Goal: Contribute content: Add original content to the website for others to see

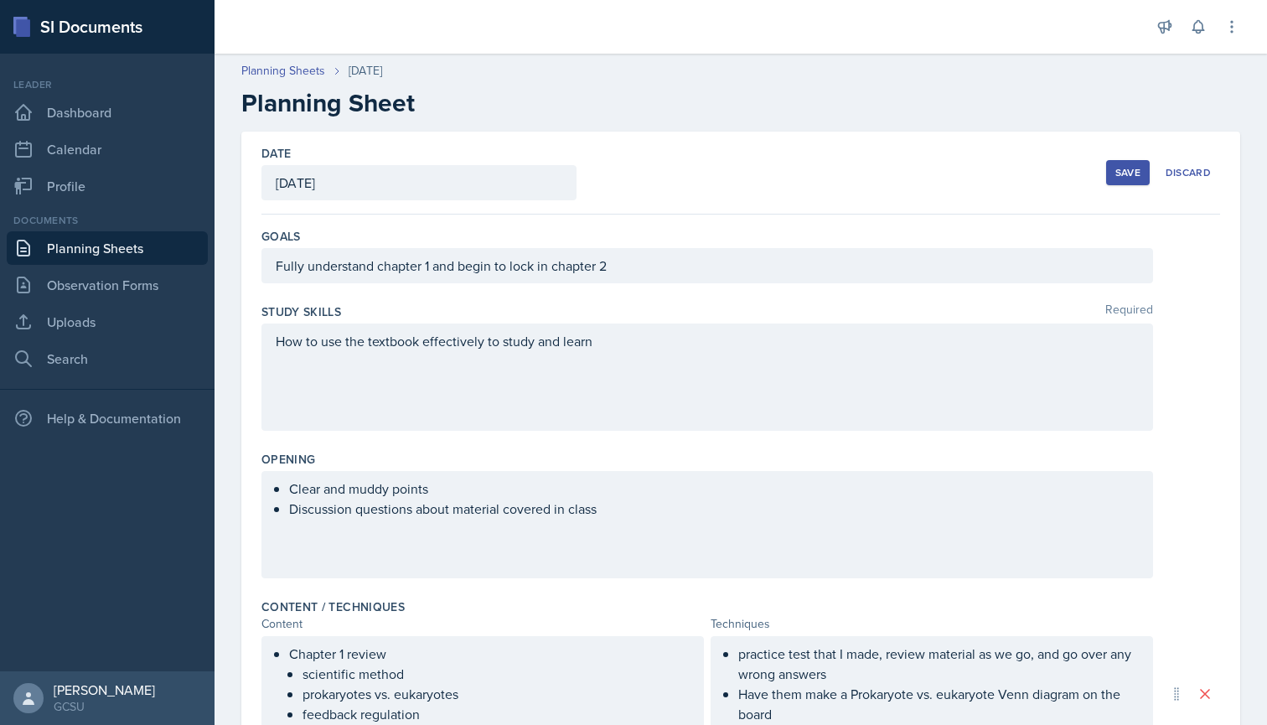
click at [1126, 184] on button "Save" at bounding box center [1128, 172] width 44 height 25
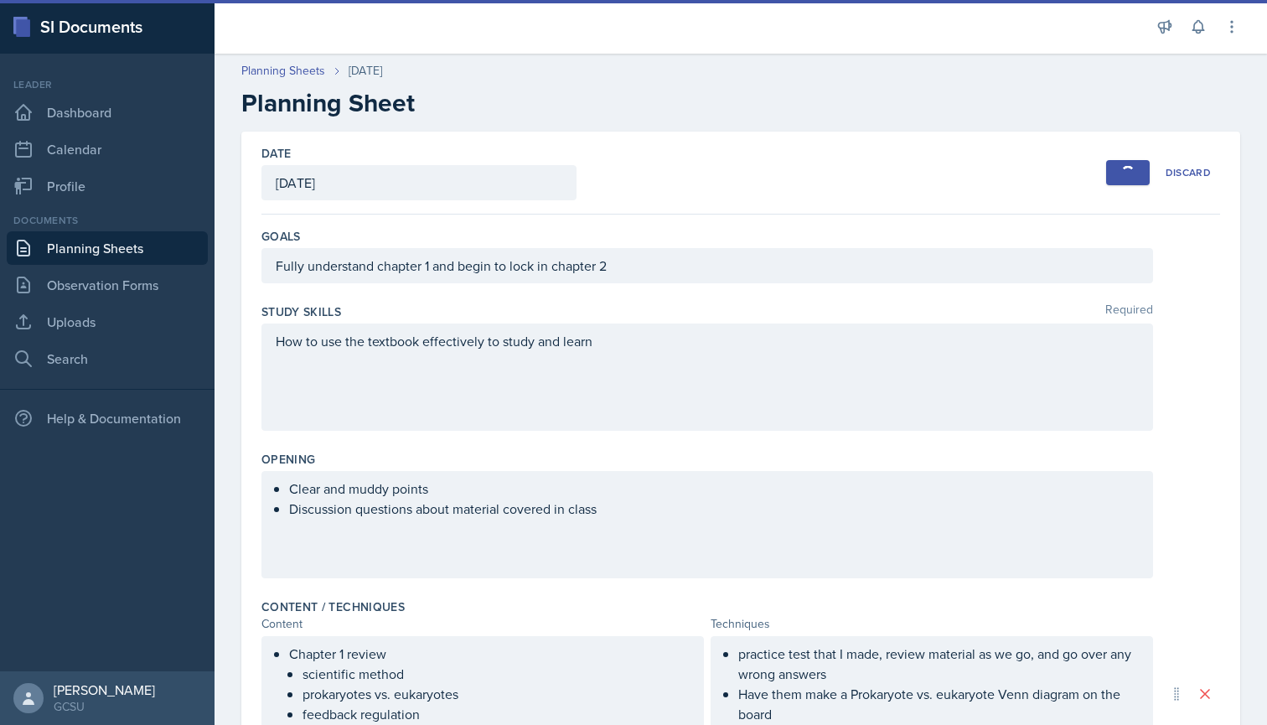
click at [1134, 172] on div "button" at bounding box center [1127, 172] width 13 height 13
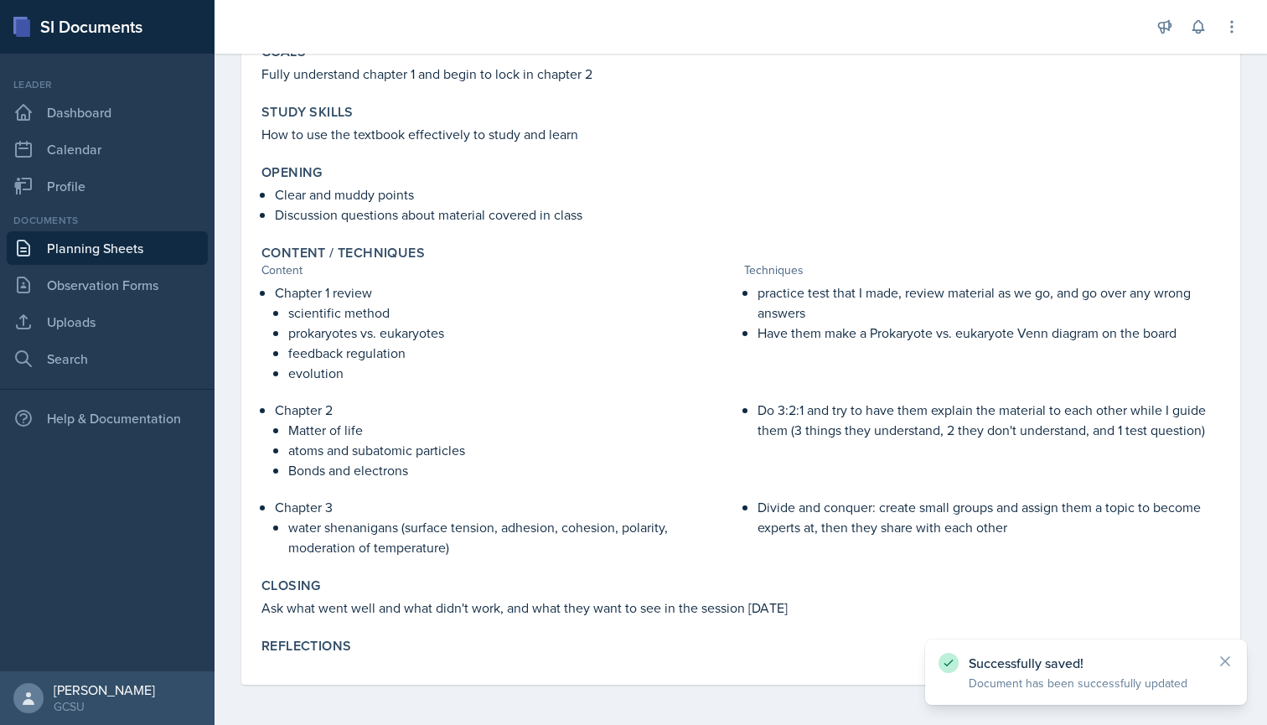
scroll to position [175, 0]
click at [1222, 659] on icon at bounding box center [1225, 661] width 8 height 8
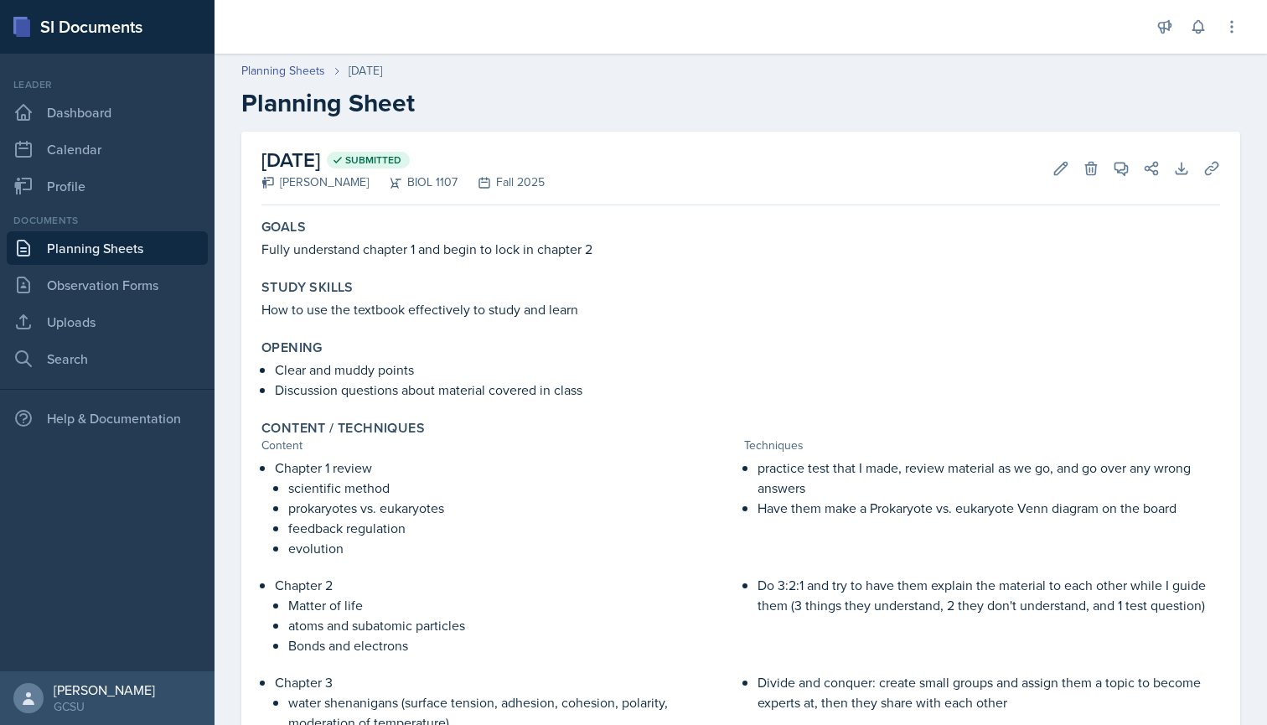
scroll to position [0, 0]
click at [70, 333] on link "Uploads" at bounding box center [107, 322] width 201 height 34
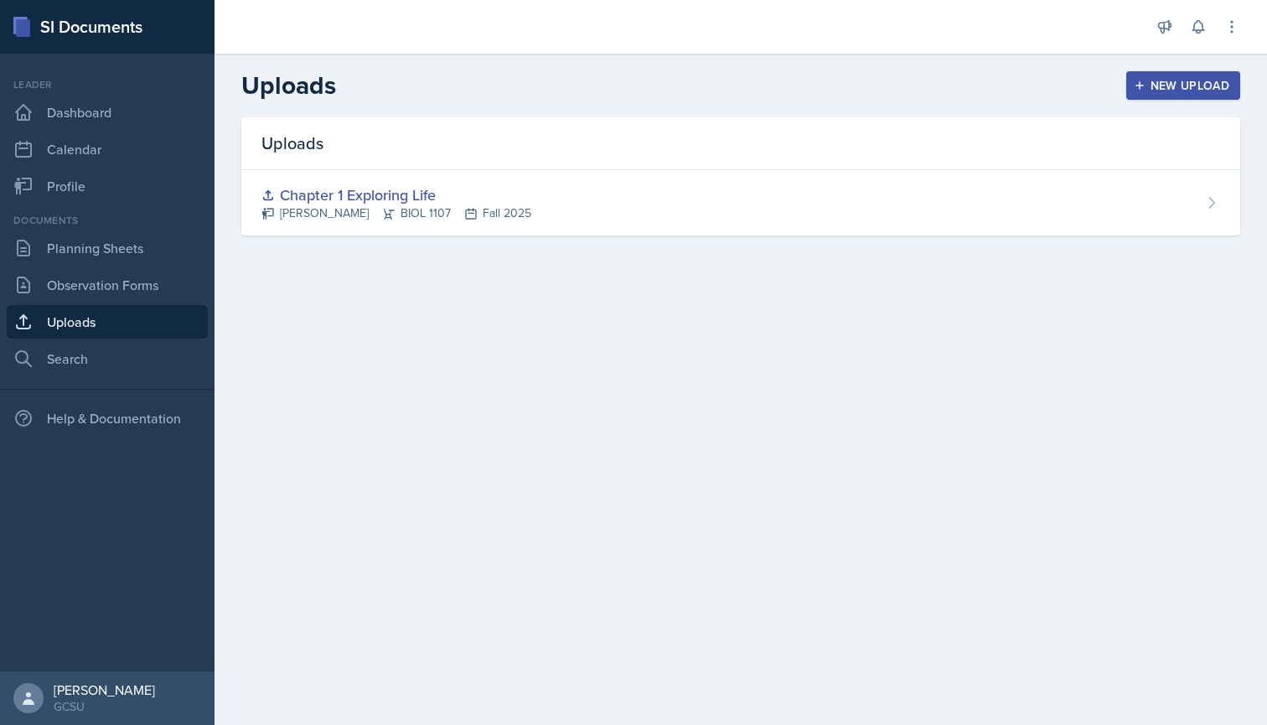
click at [1168, 86] on div "New Upload" at bounding box center [1183, 85] width 93 height 13
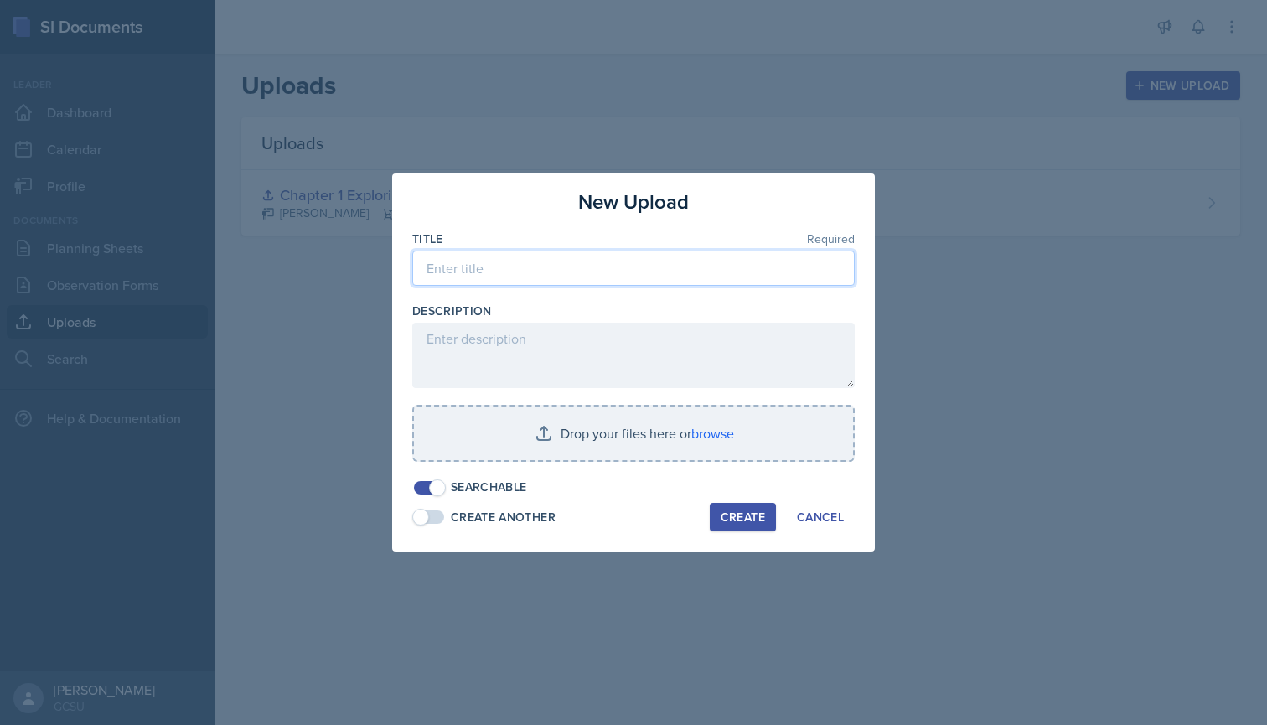
click at [477, 272] on input at bounding box center [633, 268] width 442 height 35
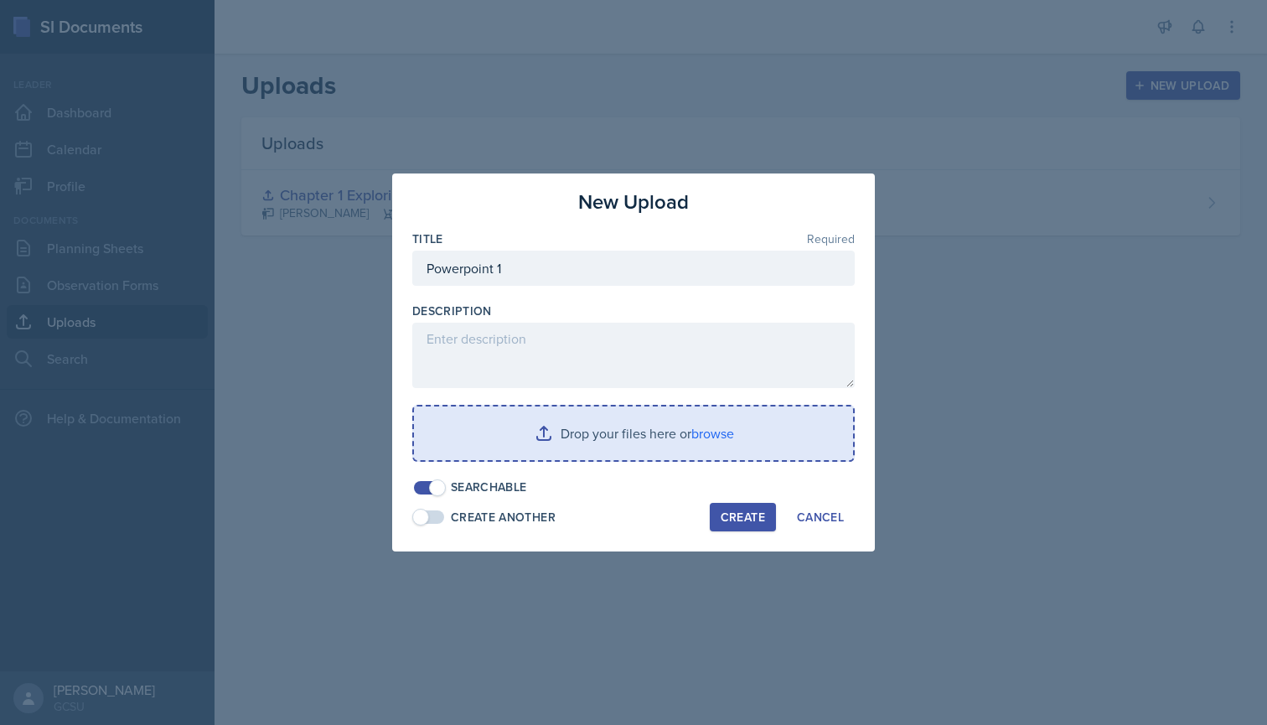
click at [608, 432] on input "file" at bounding box center [633, 433] width 439 height 54
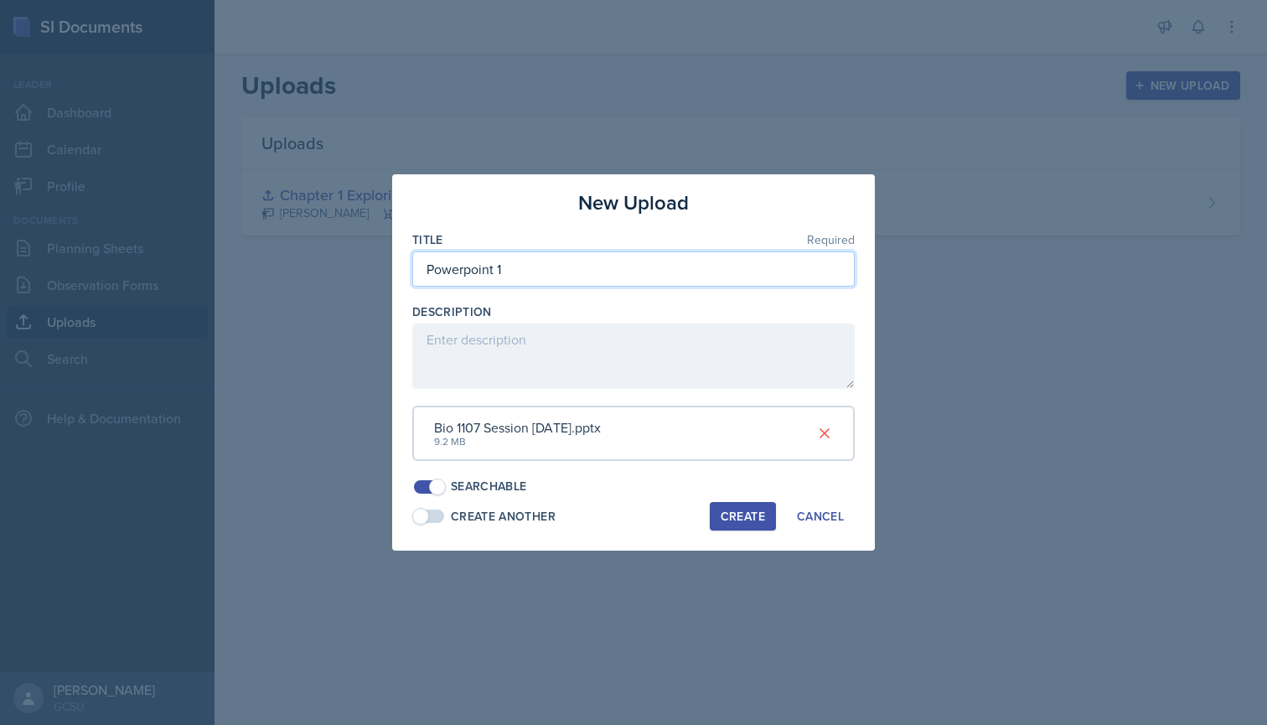
click at [548, 280] on input "Powerpoint 1" at bounding box center [633, 268] width 442 height 35
type input "Powerpoint [DATE]"
click at [732, 515] on div "Create" at bounding box center [743, 516] width 44 height 13
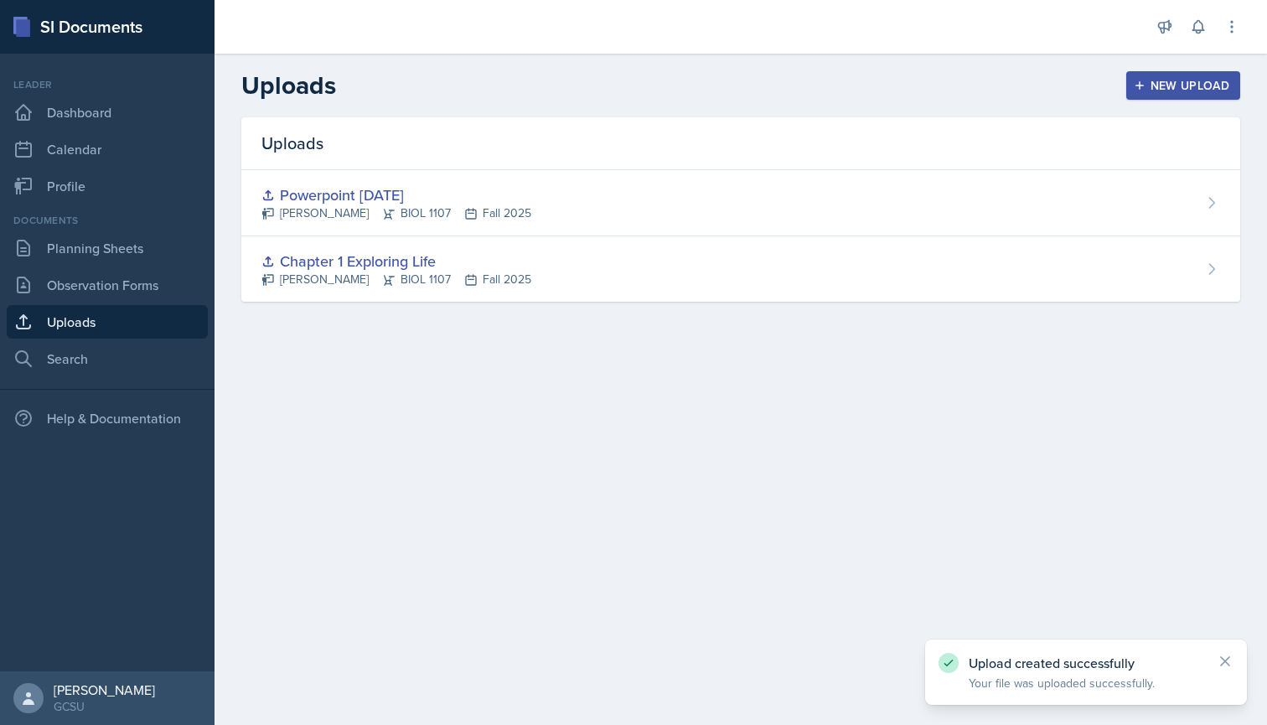
click at [1194, 98] on button "New Upload" at bounding box center [1183, 85] width 115 height 28
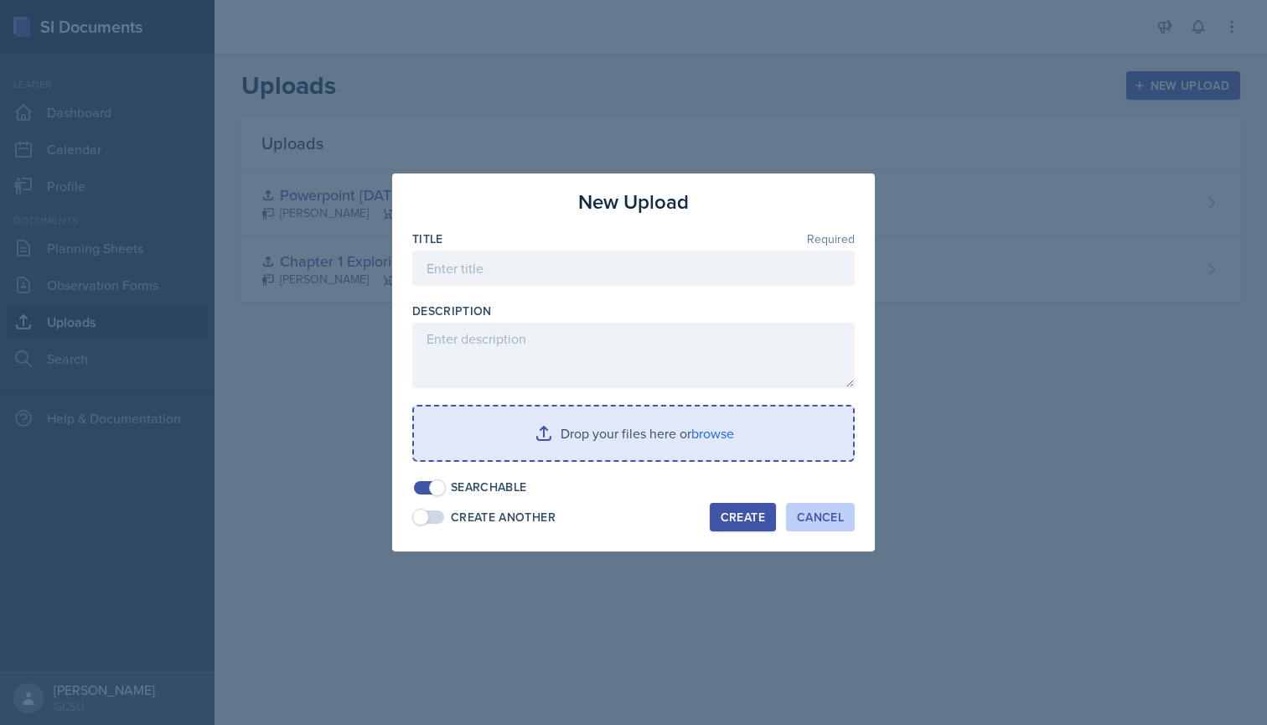
click at [807, 524] on div "Cancel" at bounding box center [820, 516] width 47 height 13
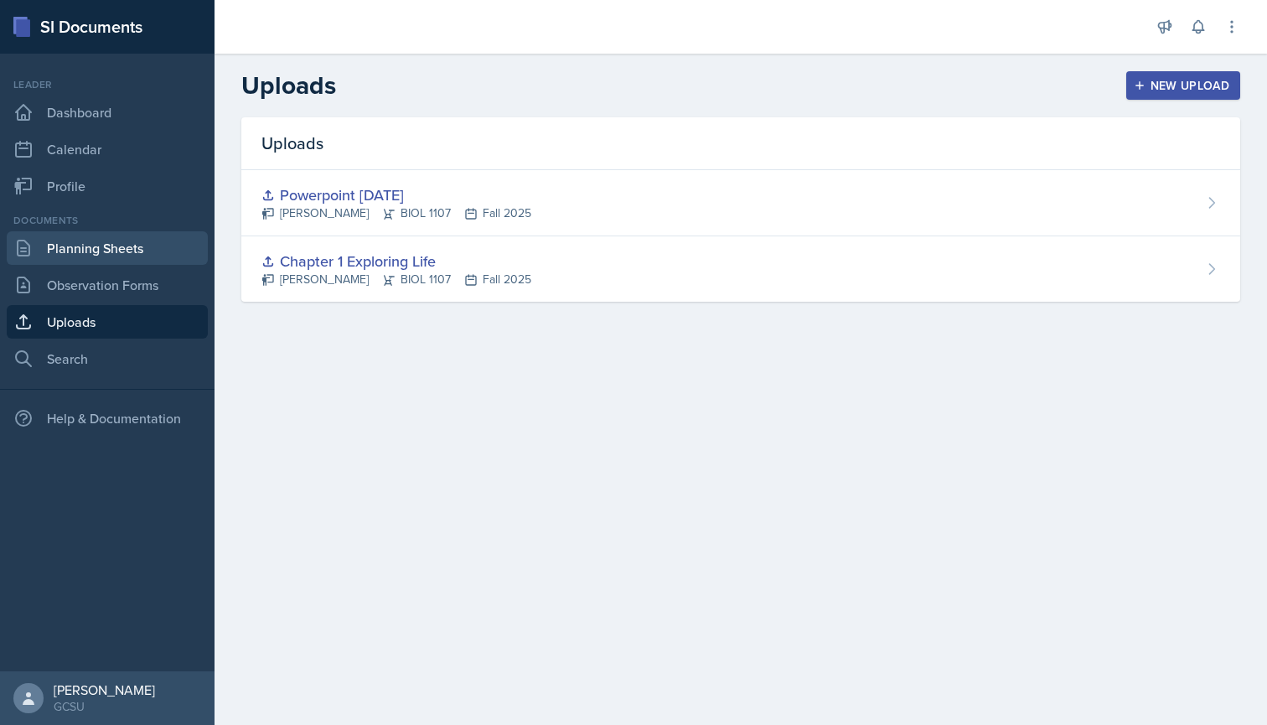
click at [105, 245] on link "Planning Sheets" at bounding box center [107, 248] width 201 height 34
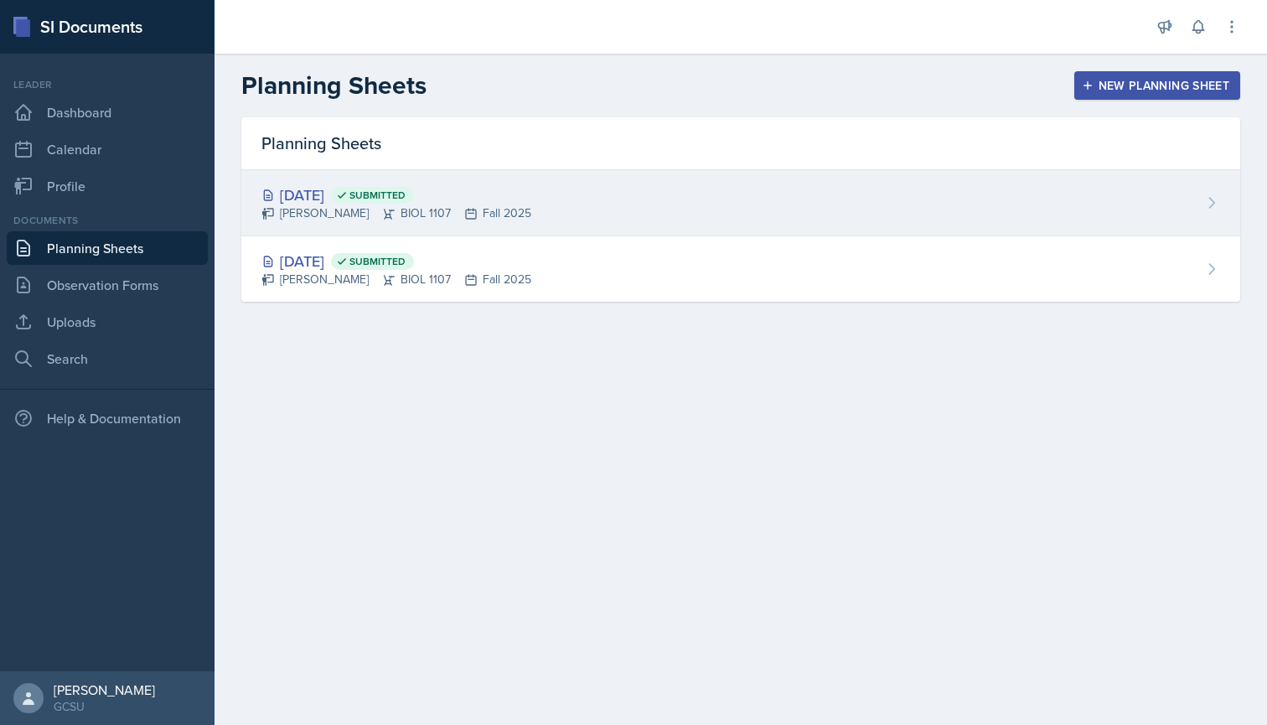
click at [465, 206] on div "[PERSON_NAME] BIOL 1107 Fall 2025" at bounding box center [396, 213] width 270 height 18
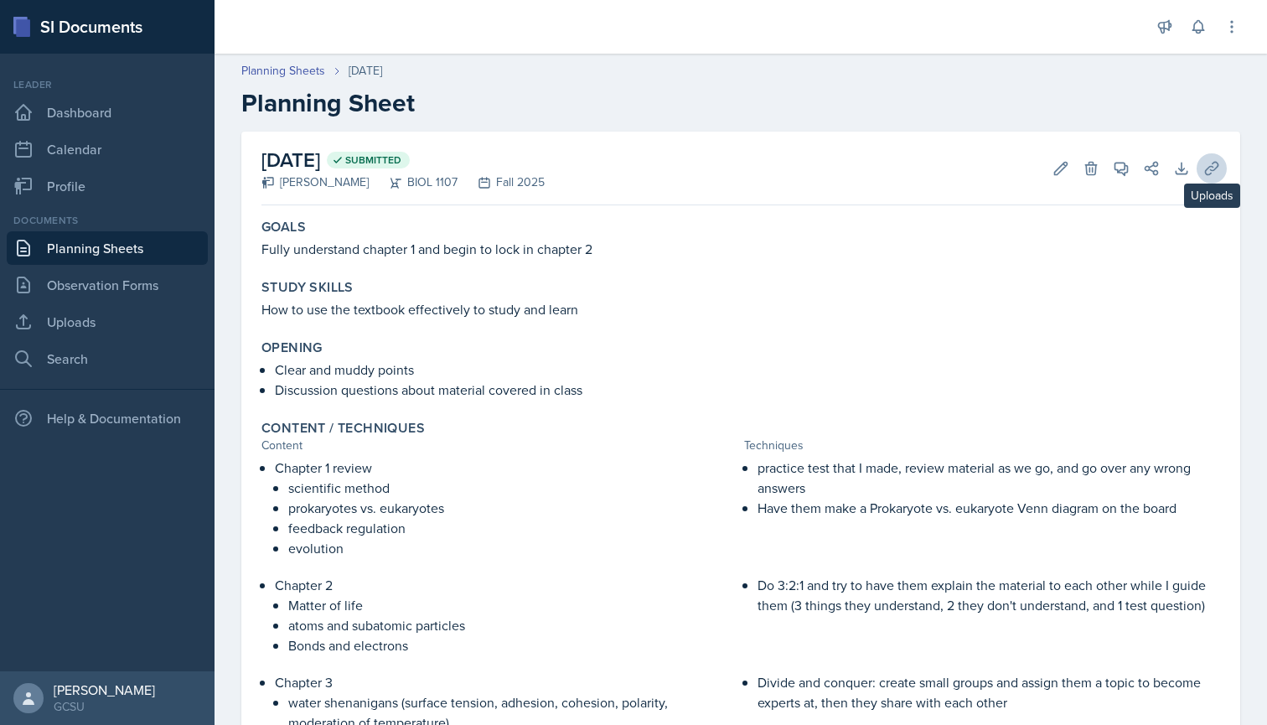
click at [1219, 168] on icon at bounding box center [1211, 168] width 17 height 17
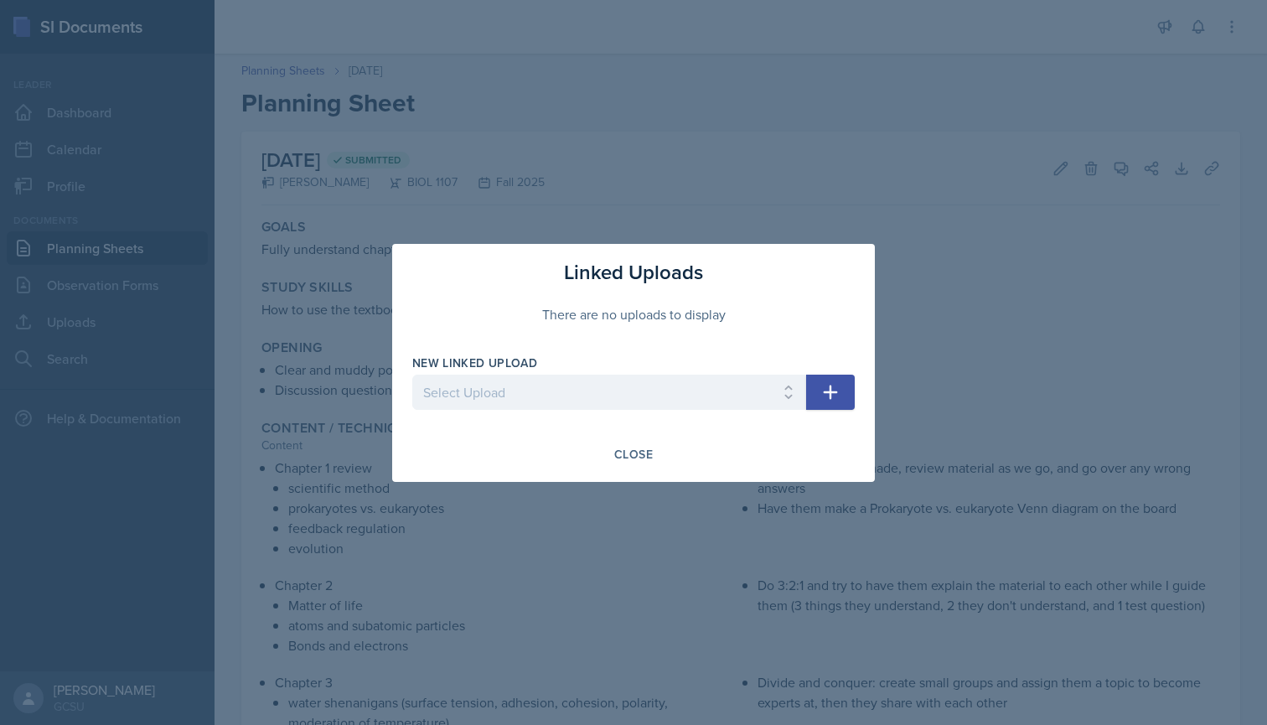
click at [701, 372] on div "New Linked Upload Select Upload Chapter 1 Exploring Life Powerpoint [DATE]" at bounding box center [609, 390] width 394 height 72
select select "76abb5aa-2639-40d3-8a12-78e9122fa4af"
click at [821, 386] on icon "button" at bounding box center [830, 392] width 20 height 20
select select
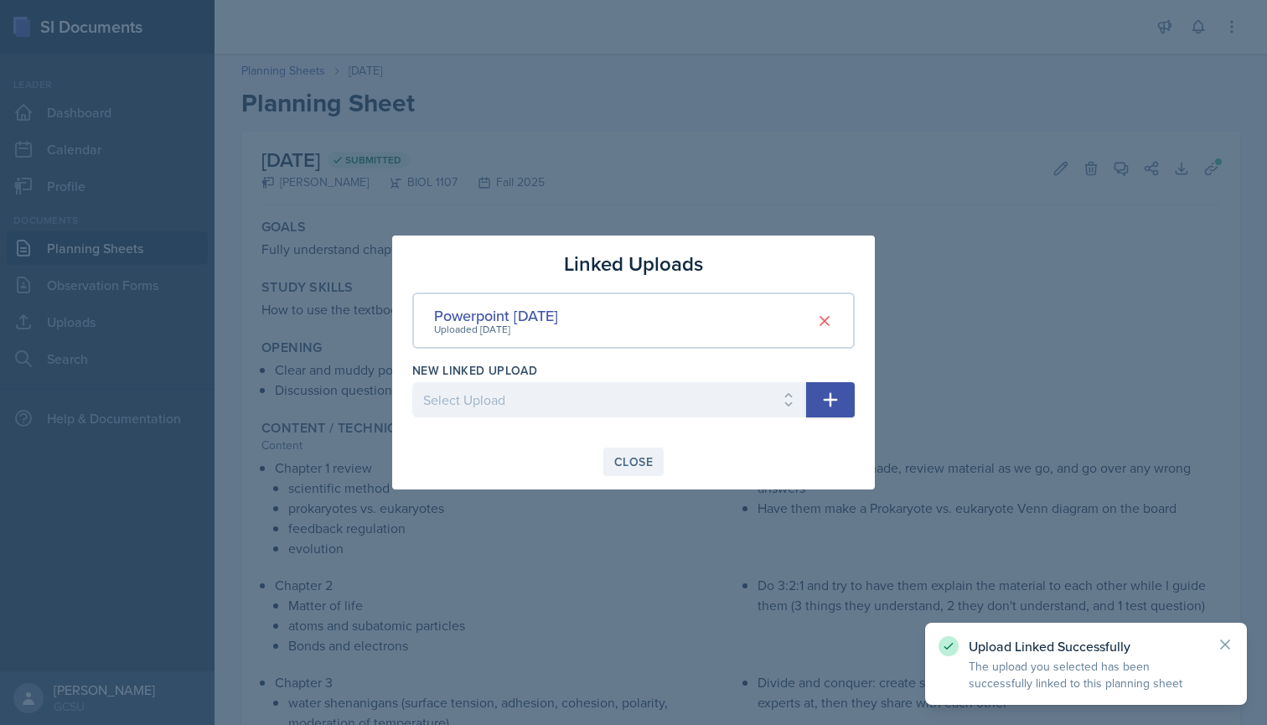
click at [636, 457] on div "Close" at bounding box center [633, 461] width 39 height 13
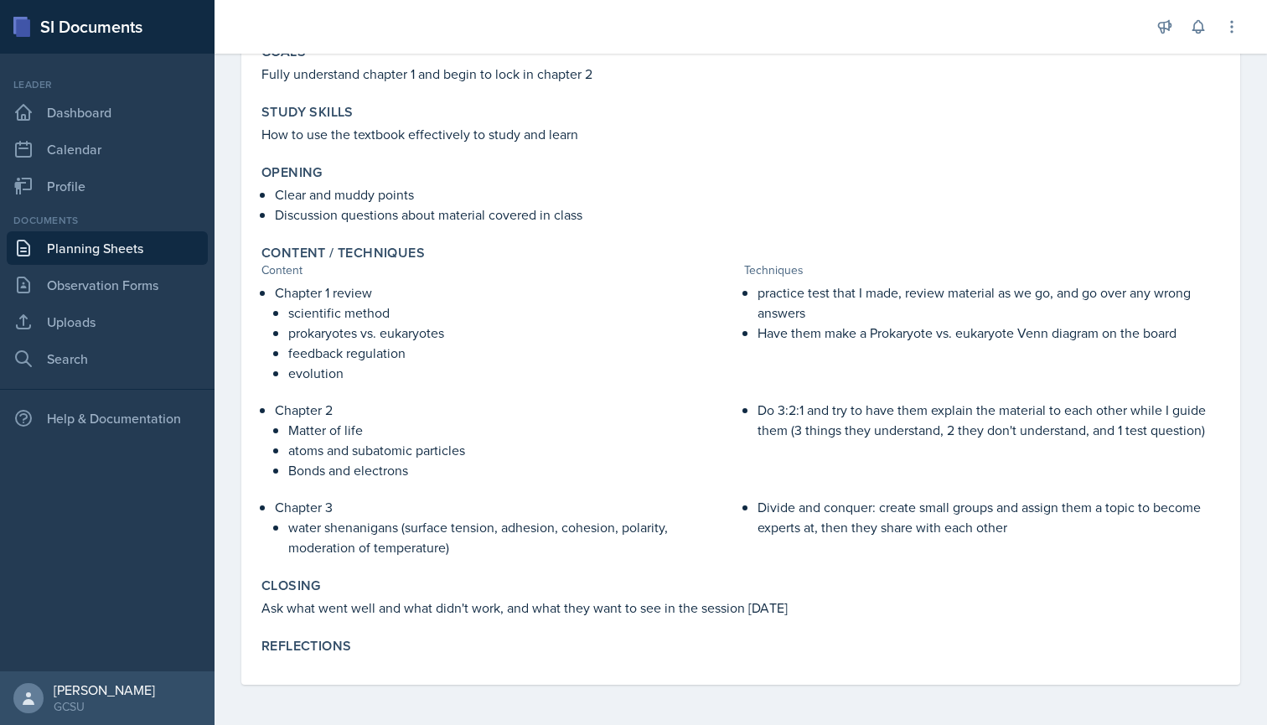
scroll to position [175, 0]
